Goal: Find contact information

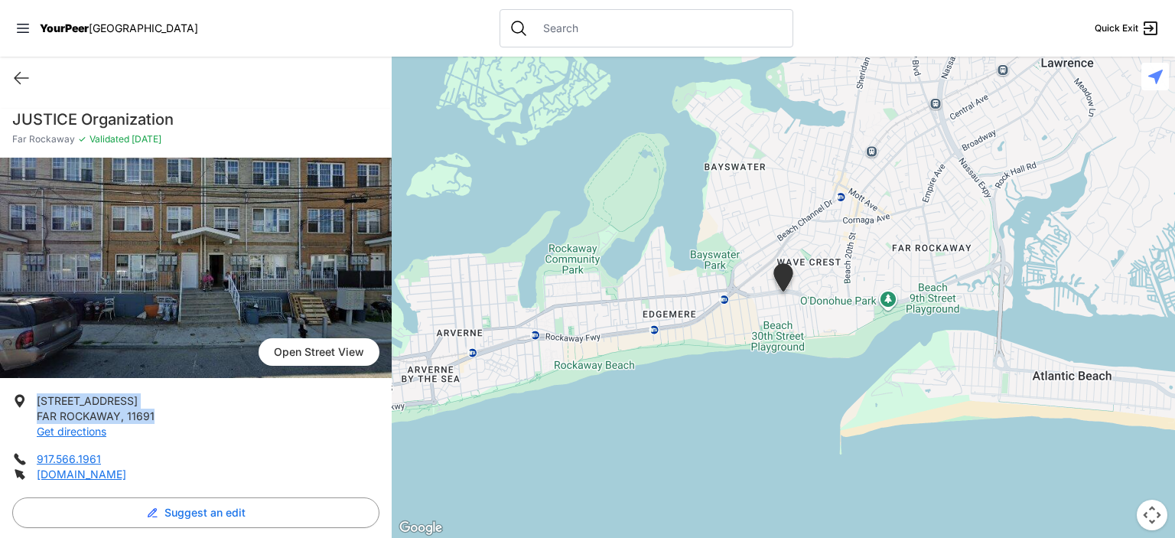
drag, startPoint x: 161, startPoint y: 416, endPoint x: 39, endPoint y: 391, distance: 124.9
click at [39, 391] on div "[GEOGRAPHIC_DATA] View [STREET_ADDRESS] Get directions 917.566.1961 [DOMAIN_NAM…" at bounding box center [196, 490] width 392 height 665
copy p "[STREET_ADDRESS]"
click at [142, 114] on h1 "JUSTICE Organization" at bounding box center [195, 119] width 367 height 21
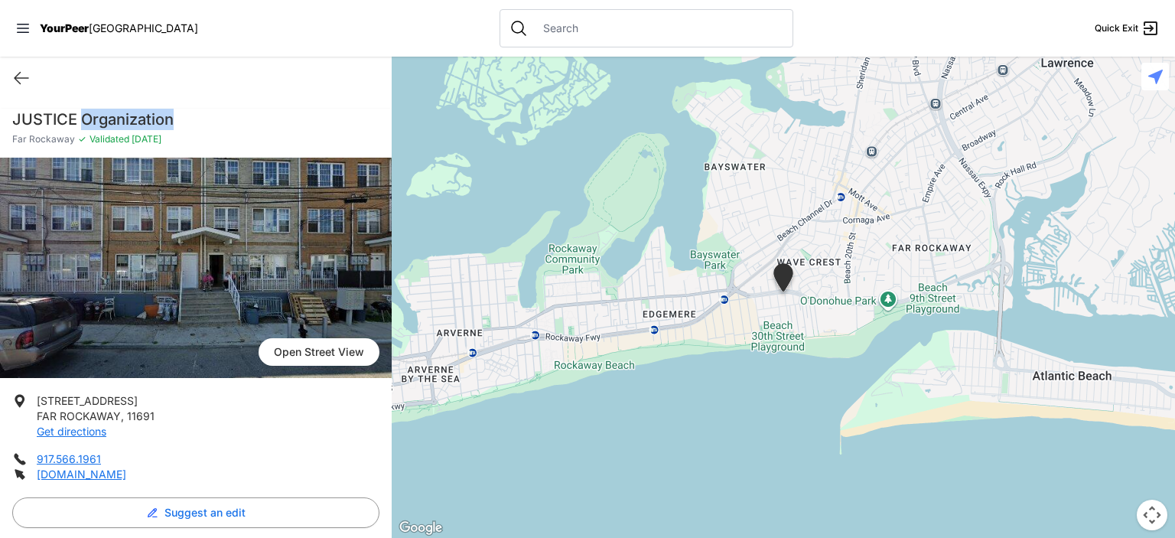
click at [142, 114] on h1 "JUSTICE Organization" at bounding box center [195, 119] width 367 height 21
copy div "JUSTICE Organization"
drag, startPoint x: 118, startPoint y: 452, endPoint x: 37, endPoint y: 461, distance: 81.0
click at [37, 461] on li "917.566.1961" at bounding box center [195, 459] width 367 height 15
copy link "917.566.1961"
